Goal: Information Seeking & Learning: Learn about a topic

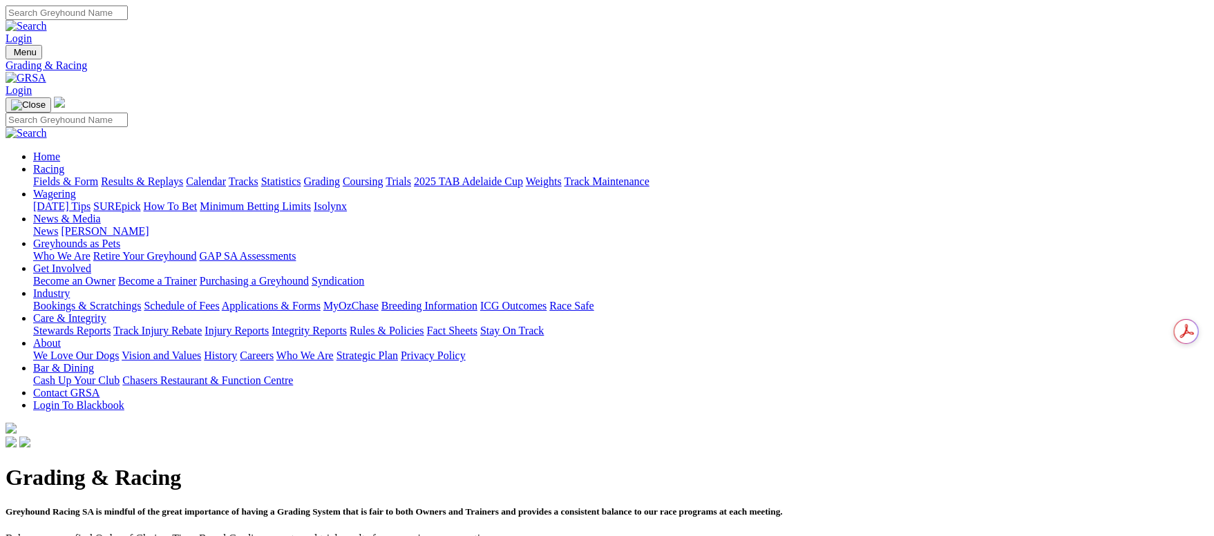
click at [183, 176] on link "Results & Replays" at bounding box center [142, 182] width 82 height 12
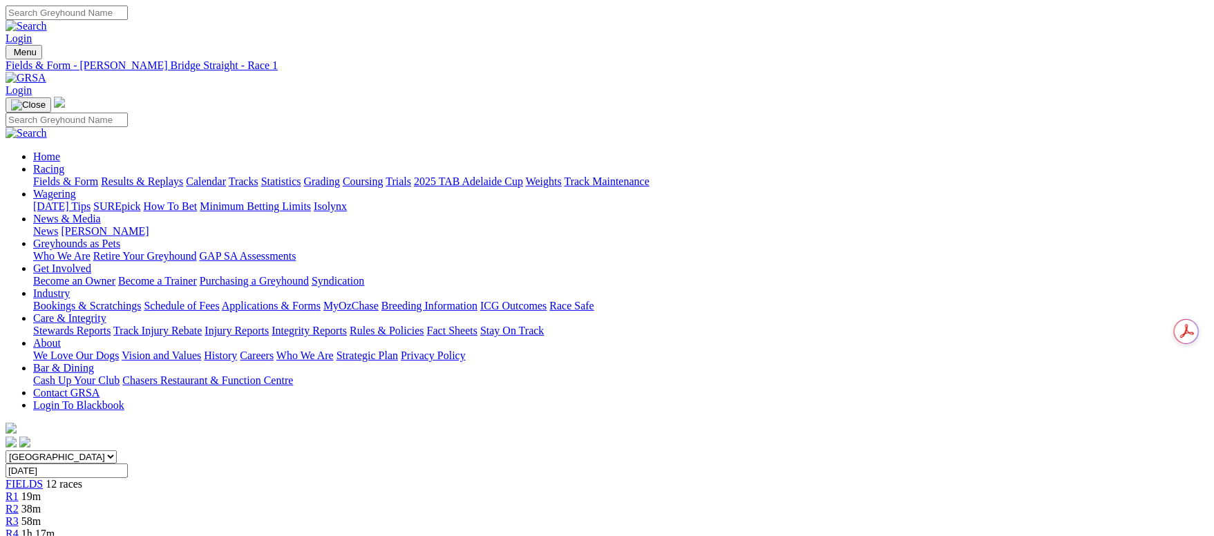
scroll to position [104, 0]
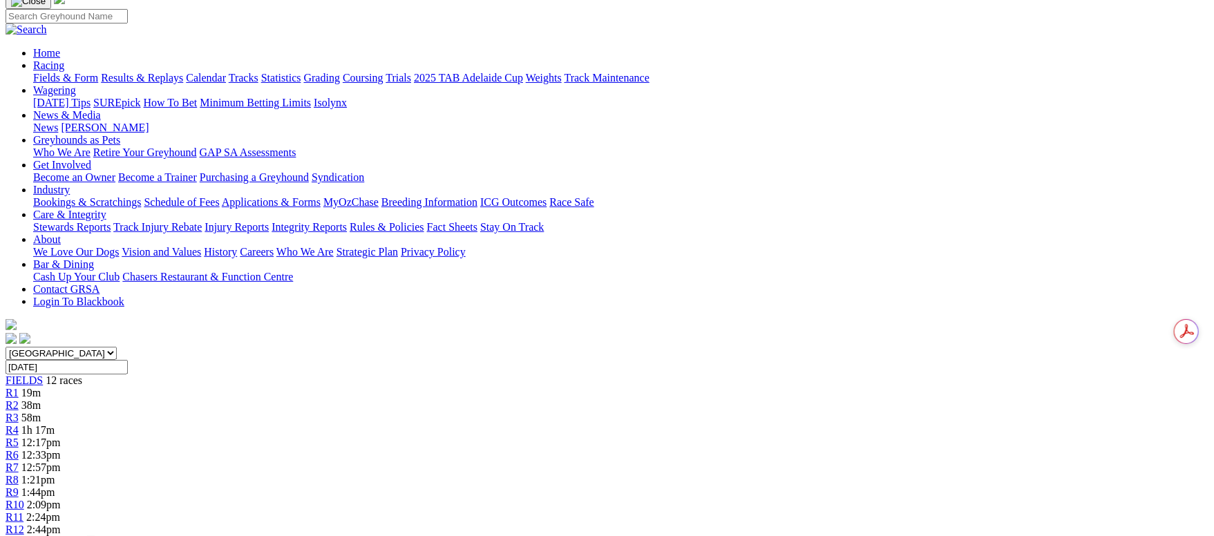
click at [82, 375] on span "12 races" at bounding box center [64, 381] width 37 height 12
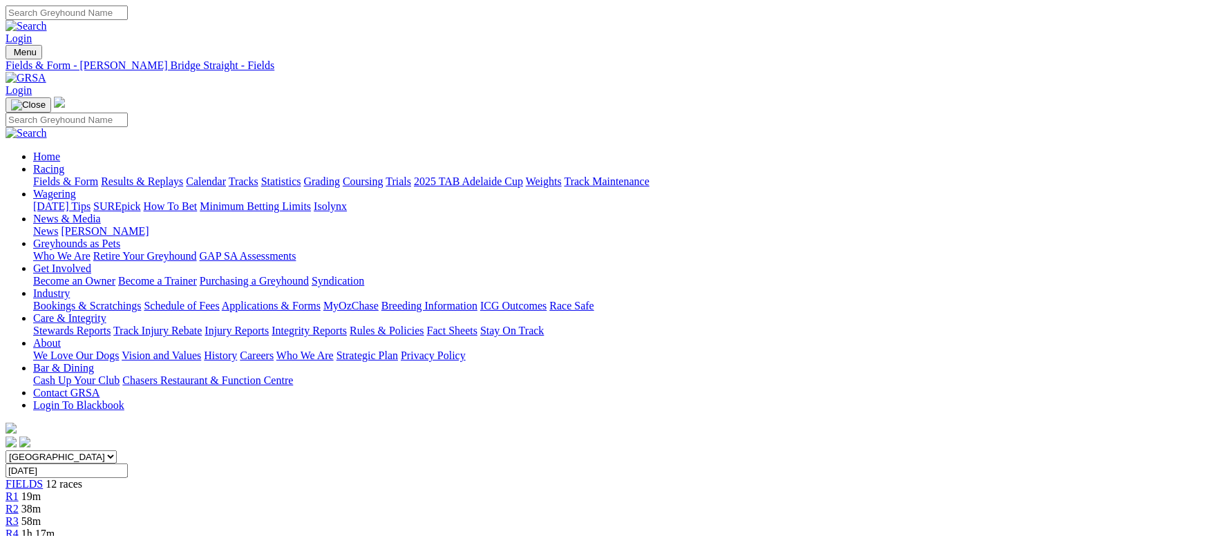
click at [98, 176] on link "Fields & Form" at bounding box center [65, 182] width 65 height 12
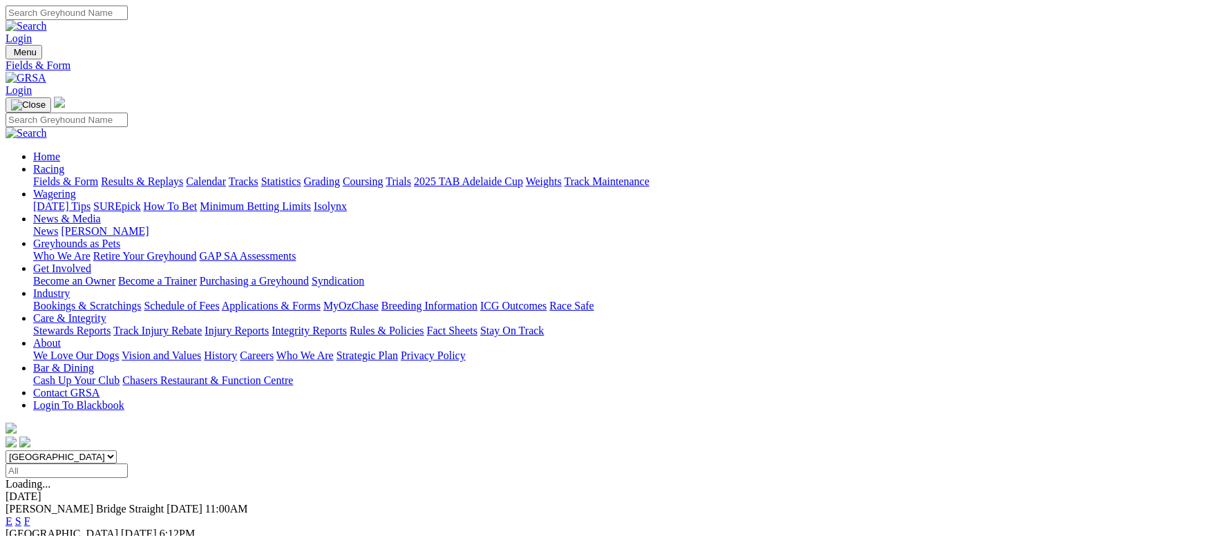
scroll to position [207, 0]
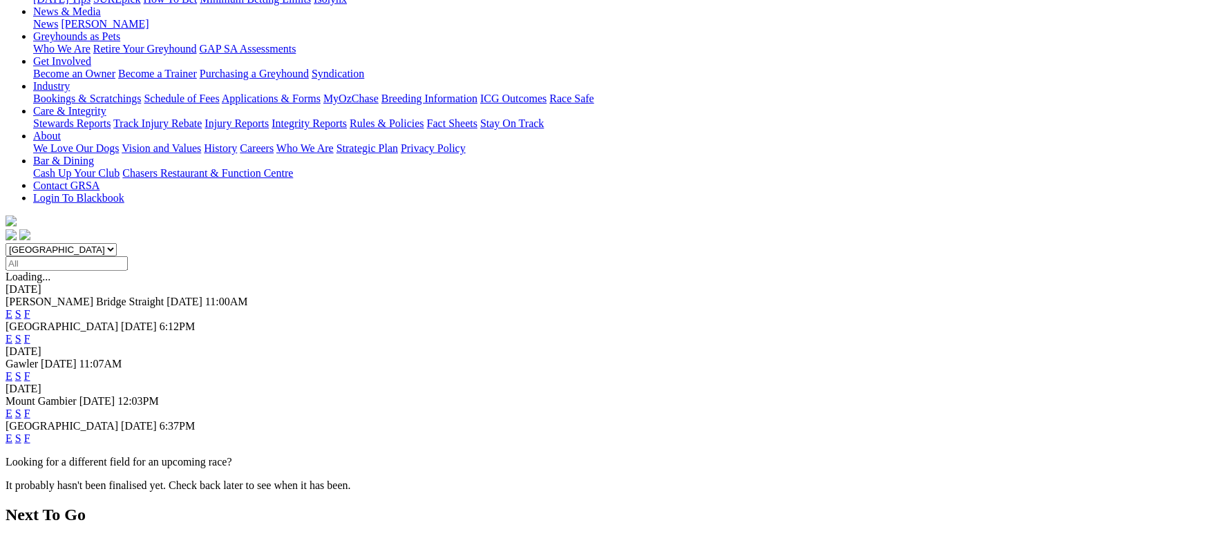
click at [30, 433] on link "F" at bounding box center [27, 439] width 6 height 12
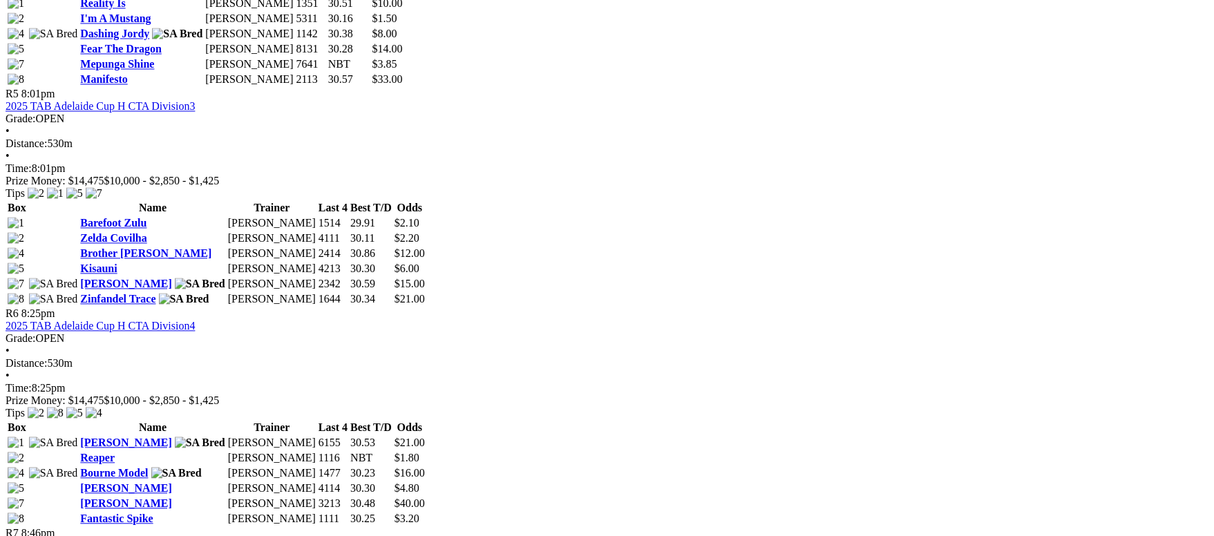
scroll to position [1658, 0]
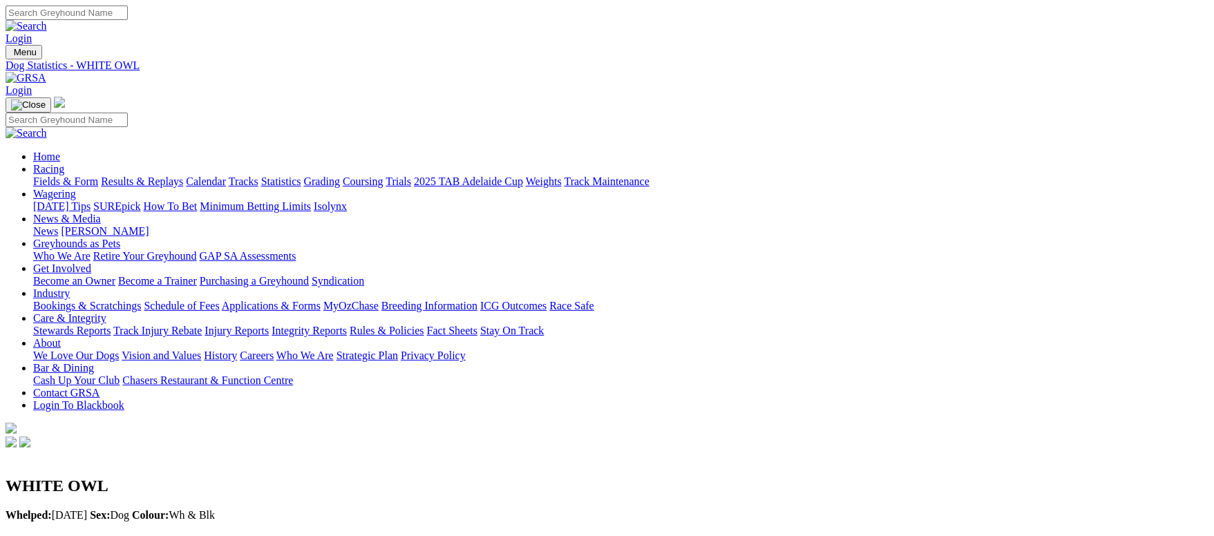
click at [562, 176] on link "Weights" at bounding box center [544, 182] width 36 height 12
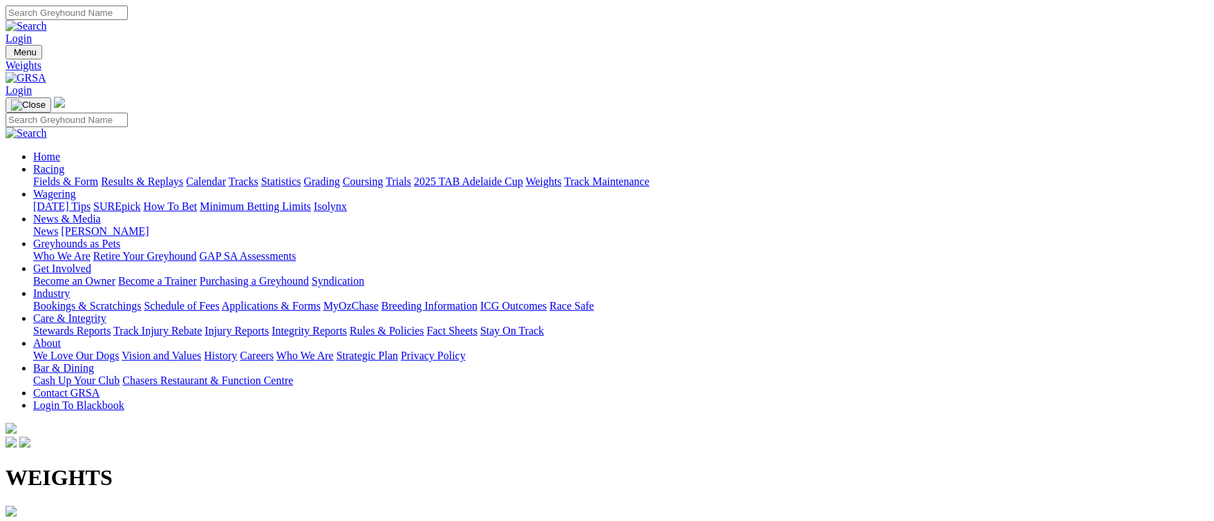
click at [163, 520] on b "[PERSON_NAME] Bridge Straight" at bounding box center [90, 526] width 168 height 12
click at [98, 176] on link "Fields & Form" at bounding box center [65, 182] width 65 height 12
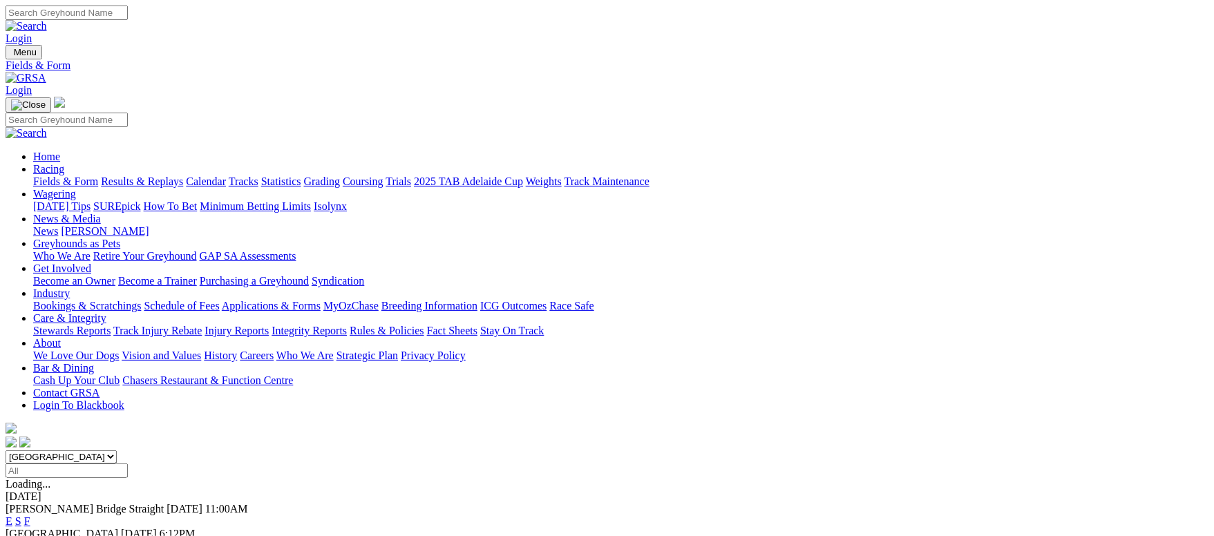
click at [98, 176] on link "Fields & Form" at bounding box center [65, 182] width 65 height 12
click at [30, 536] on link "F" at bounding box center [27, 546] width 6 height 12
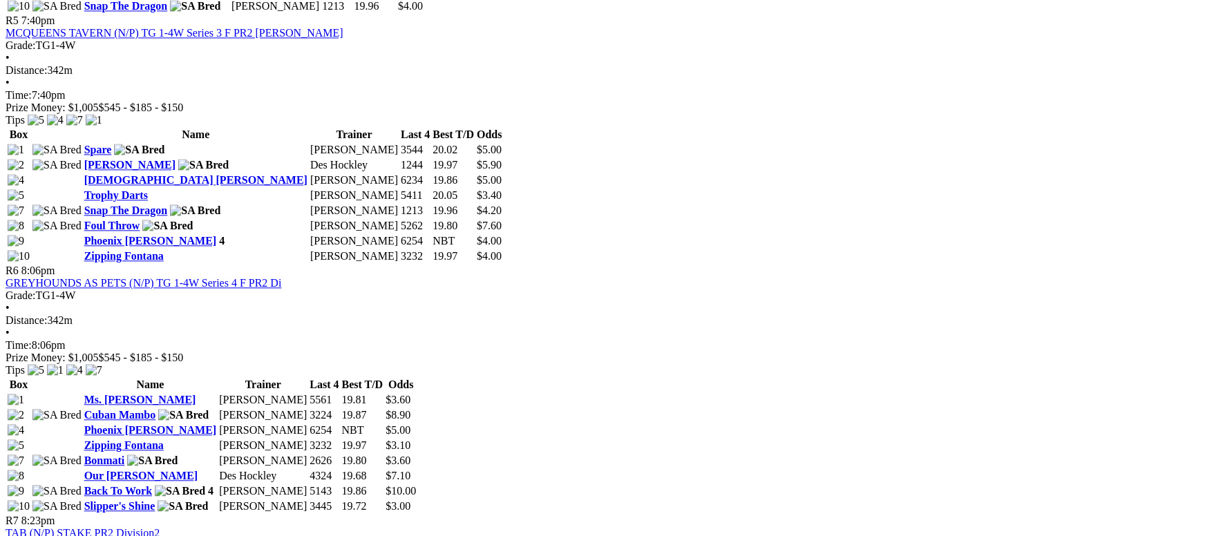
scroll to position [1555, 0]
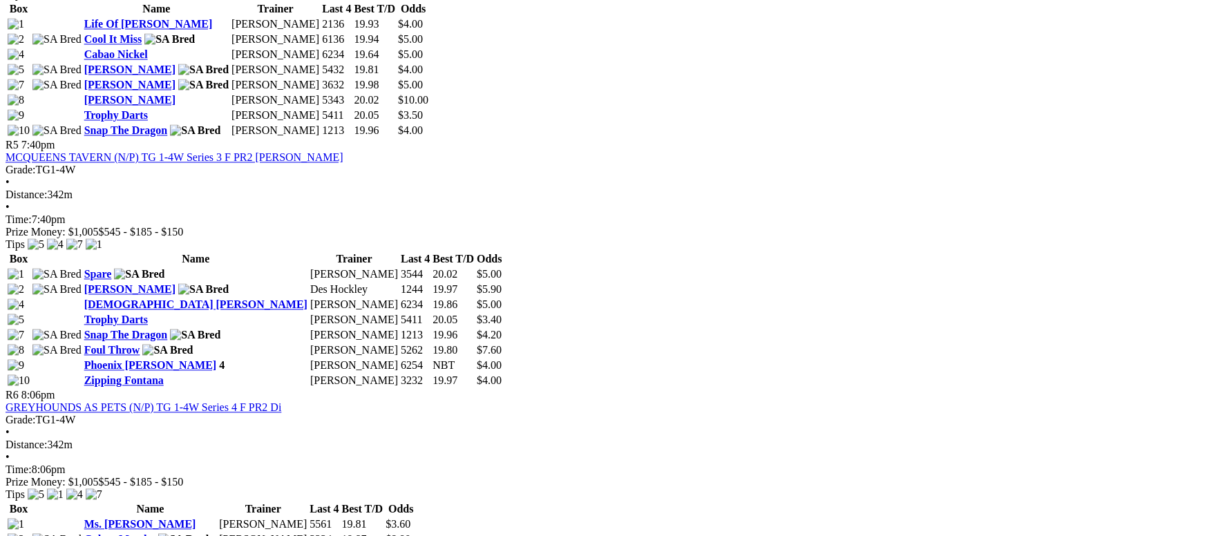
drag, startPoint x: 727, startPoint y: 110, endPoint x: 719, endPoint y: 103, distance: 10.3
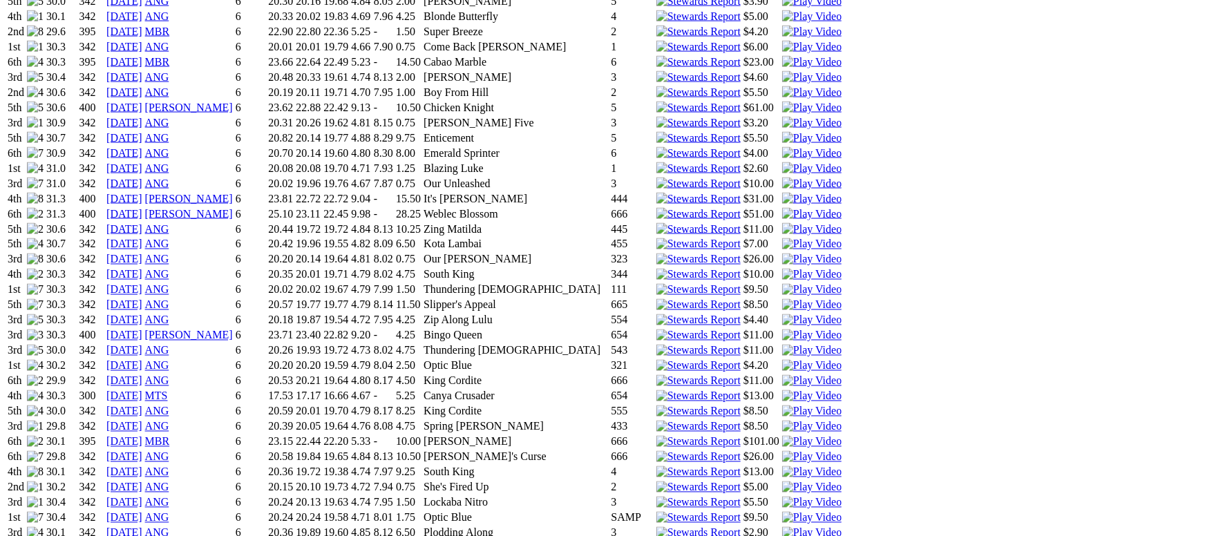
scroll to position [1555, 0]
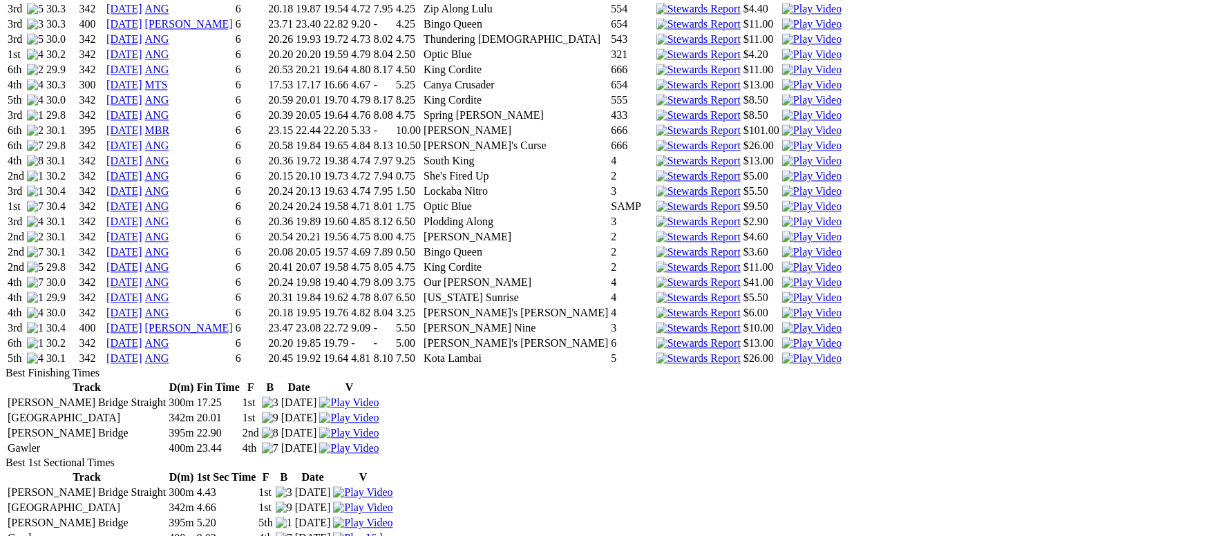
click at [741, 352] on img at bounding box center [698, 358] width 84 height 12
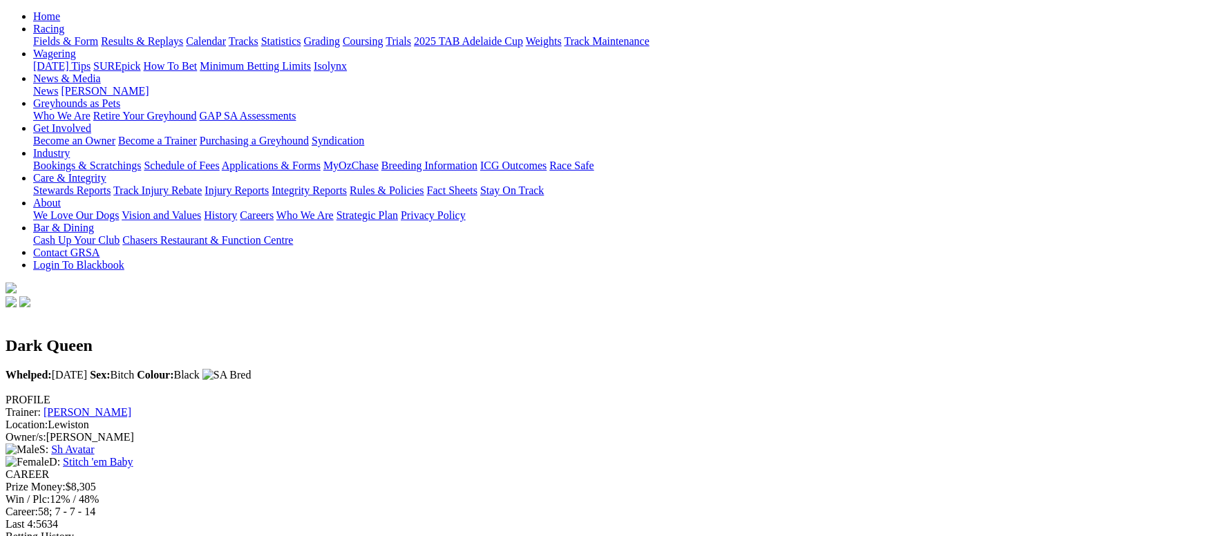
scroll to position [0, 0]
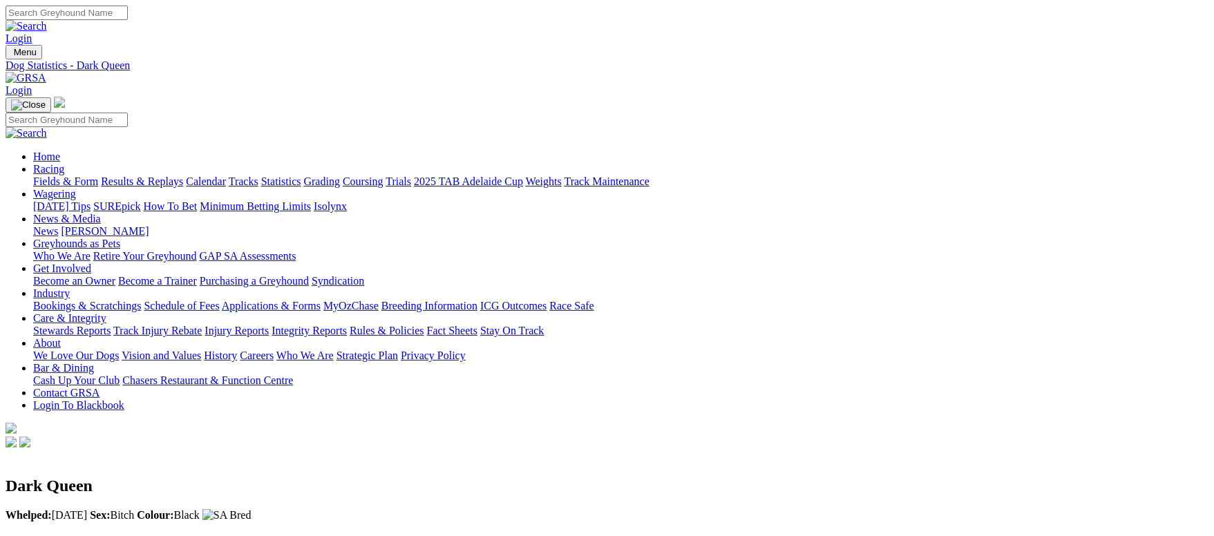
click at [98, 176] on link "Fields & Form" at bounding box center [65, 182] width 65 height 12
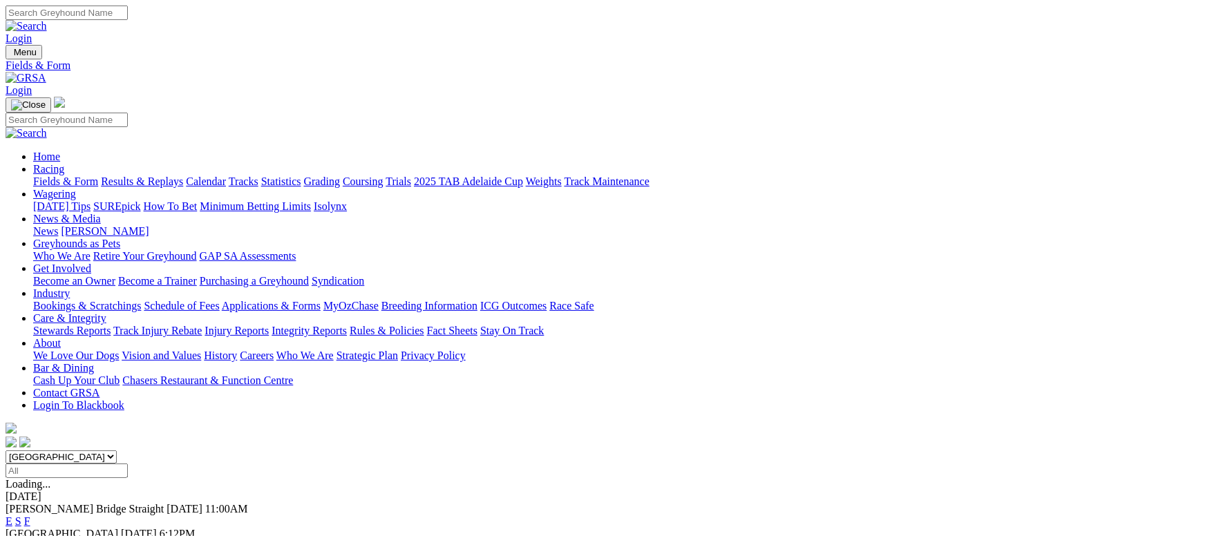
click at [30, 515] on link "F" at bounding box center [27, 521] width 6 height 12
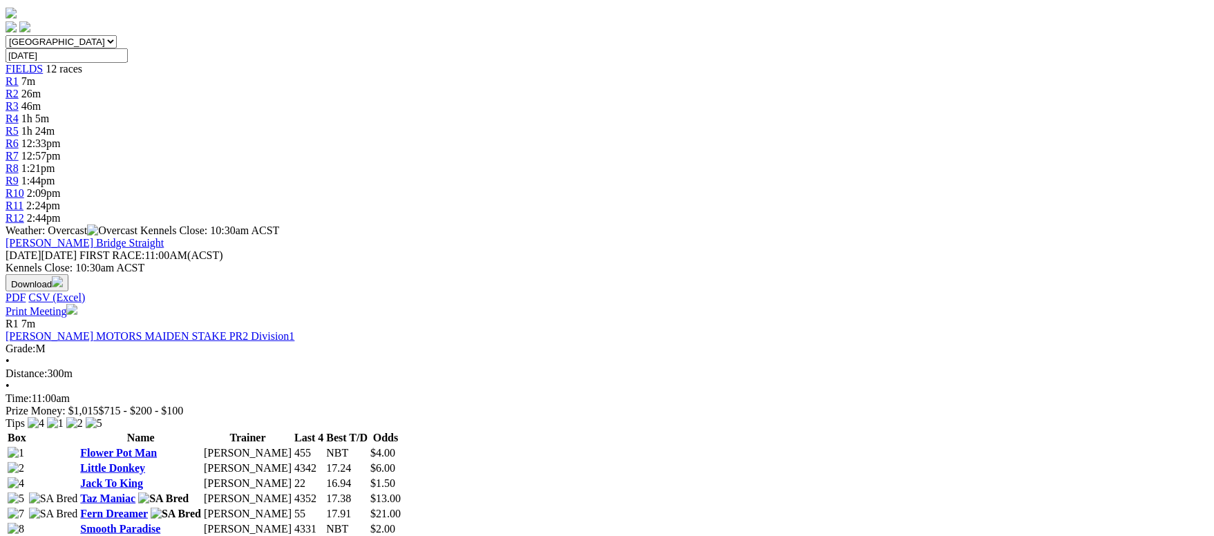
scroll to position [310, 0]
